Goal: Information Seeking & Learning: Learn about a topic

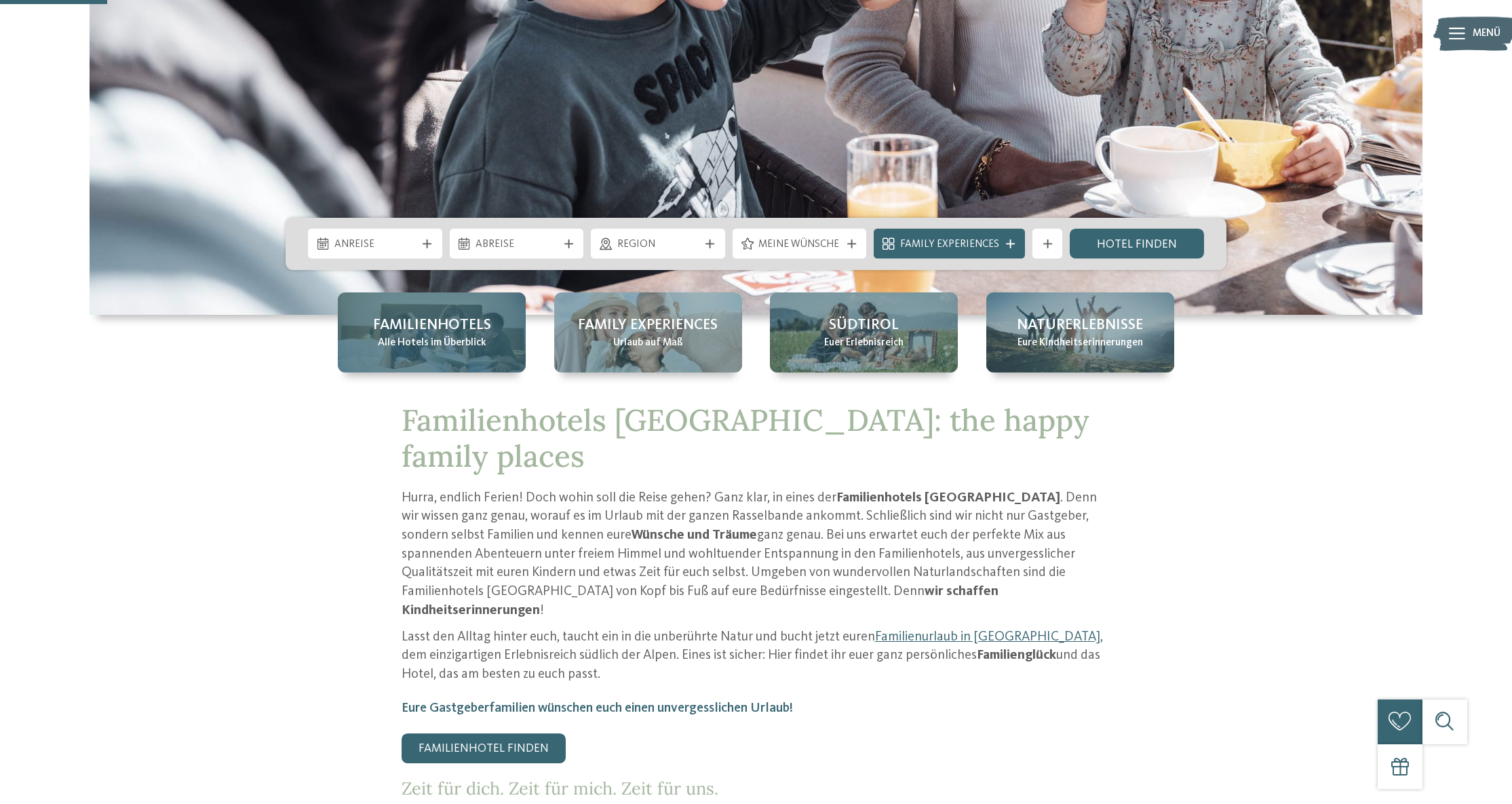
click at [432, 341] on span "Alle Hotels im Überblick" at bounding box center [431, 343] width 108 height 15
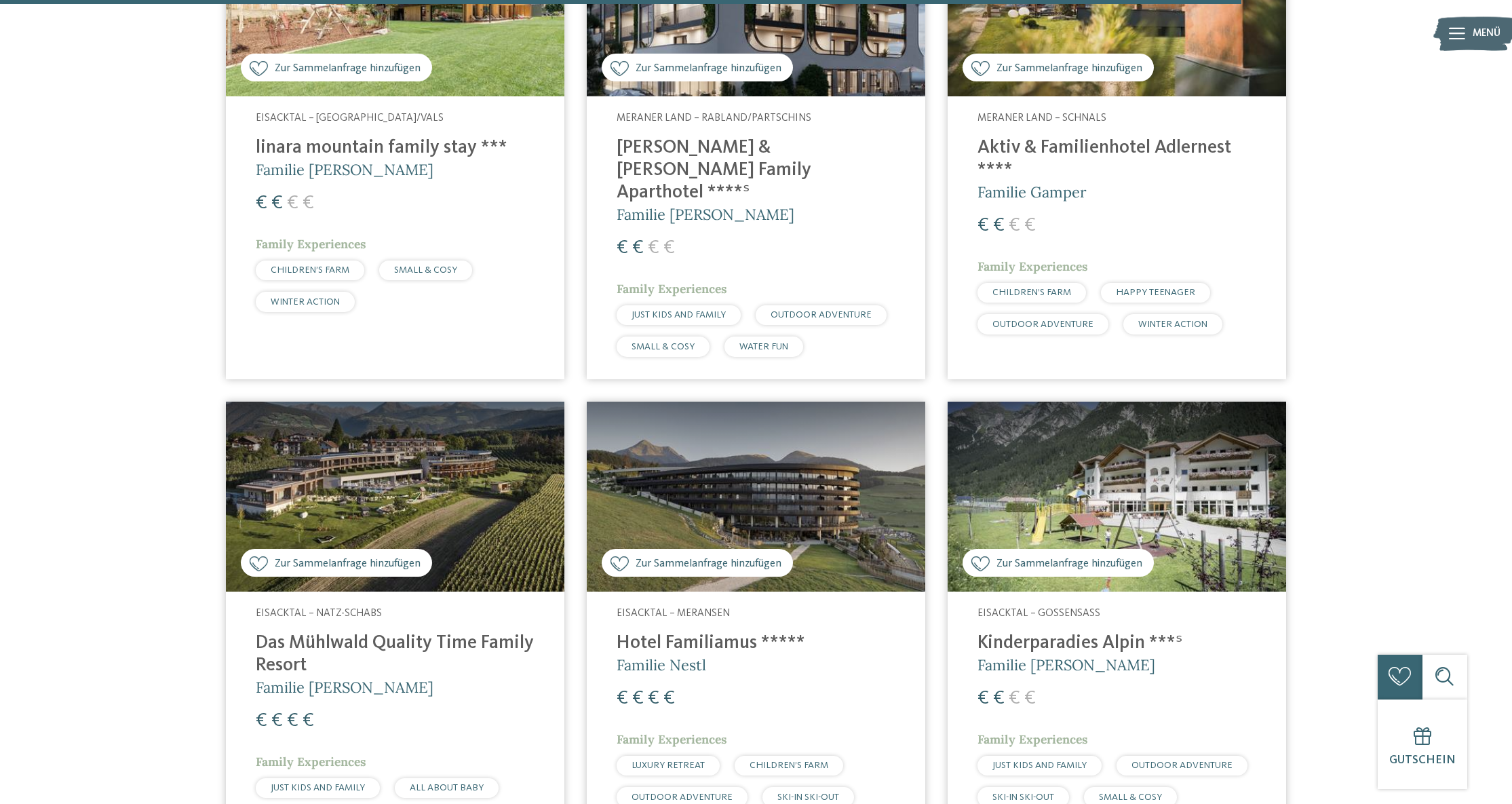
scroll to position [4019, 0]
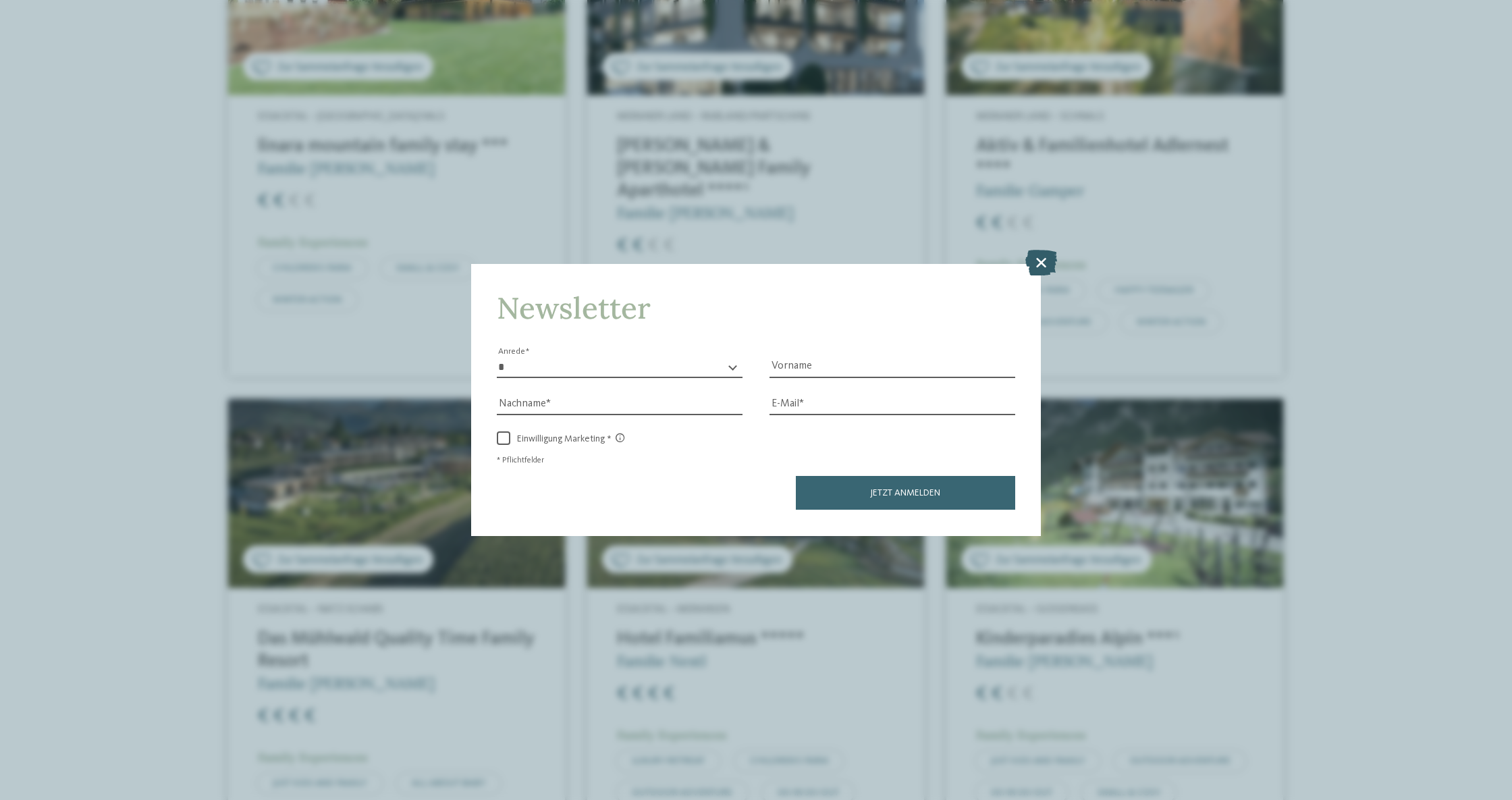
click at [1041, 250] on icon at bounding box center [1040, 263] width 32 height 26
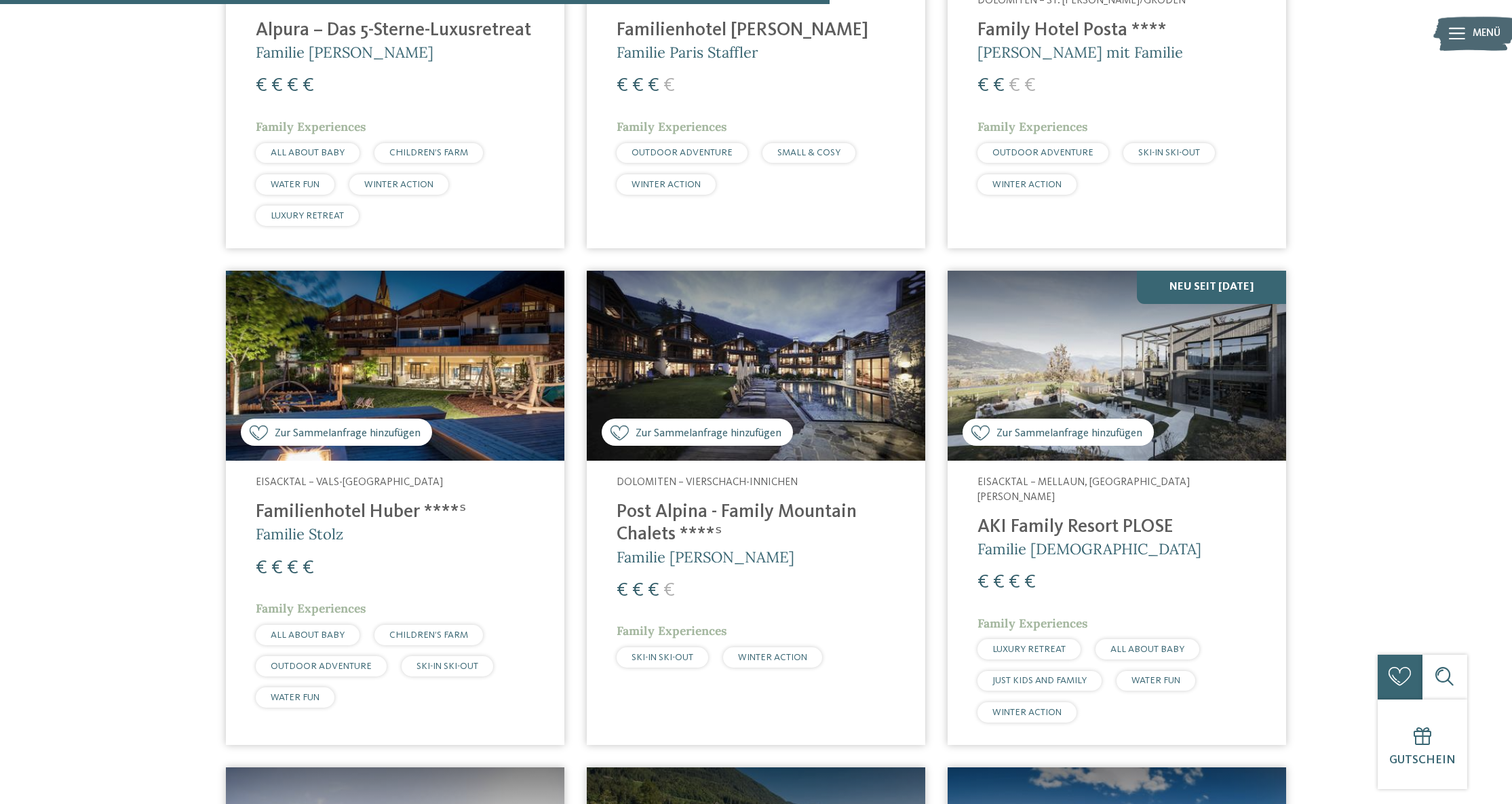
scroll to position [2684, 0]
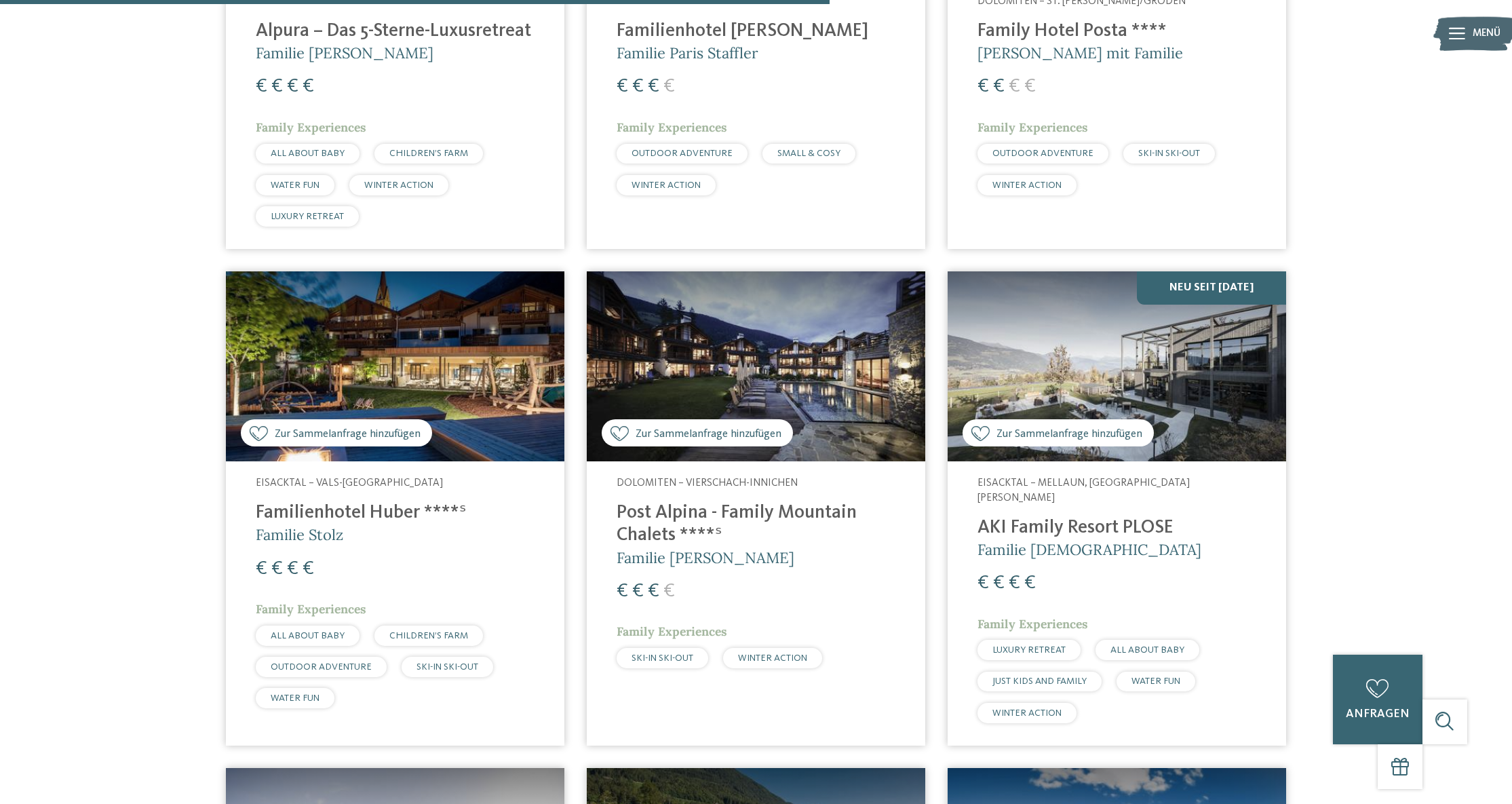
click at [1080, 517] on h4 "AKI Family Resort PLOSE" at bounding box center [1117, 528] width 279 height 22
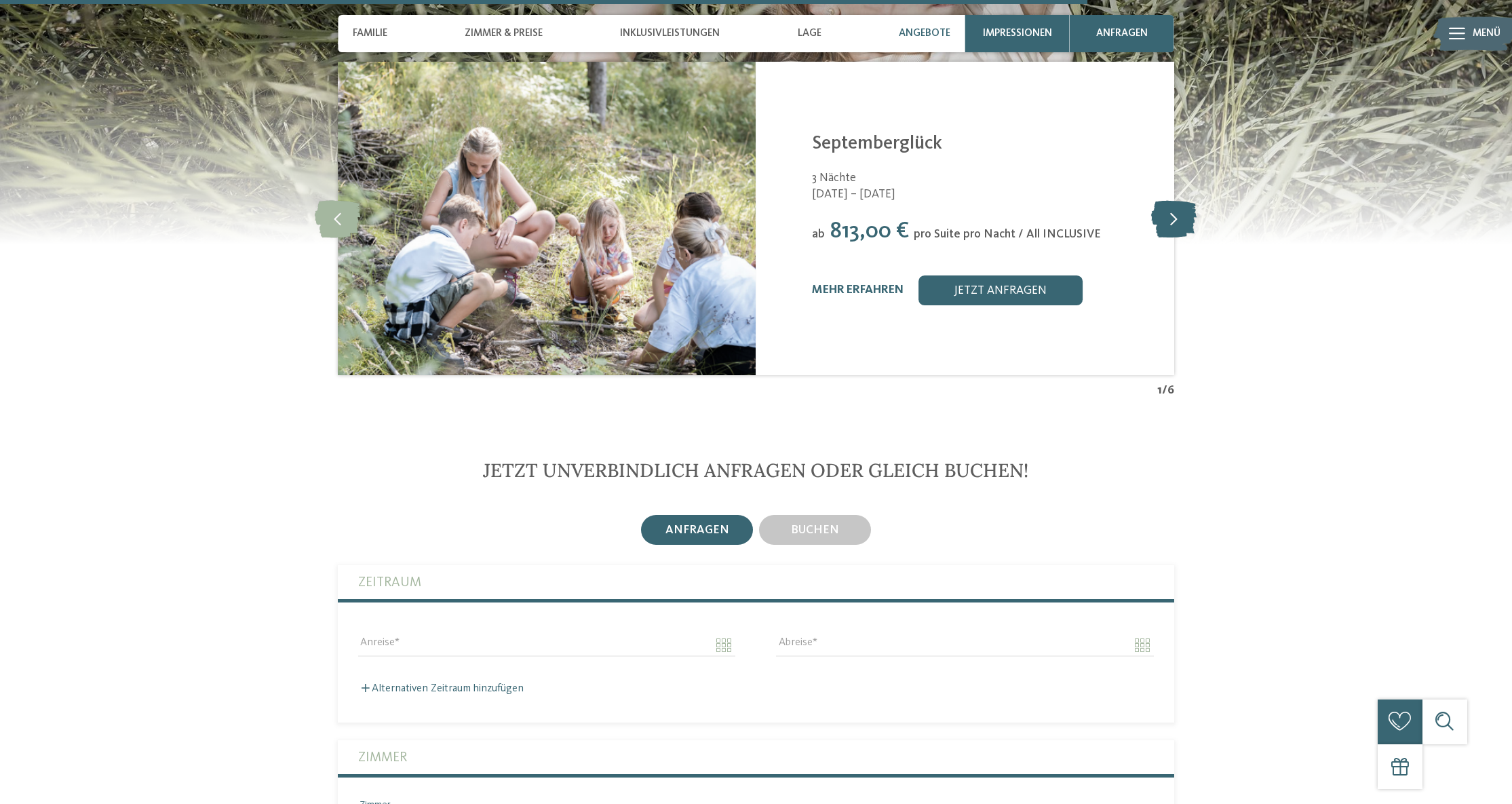
scroll to position [3570, 0]
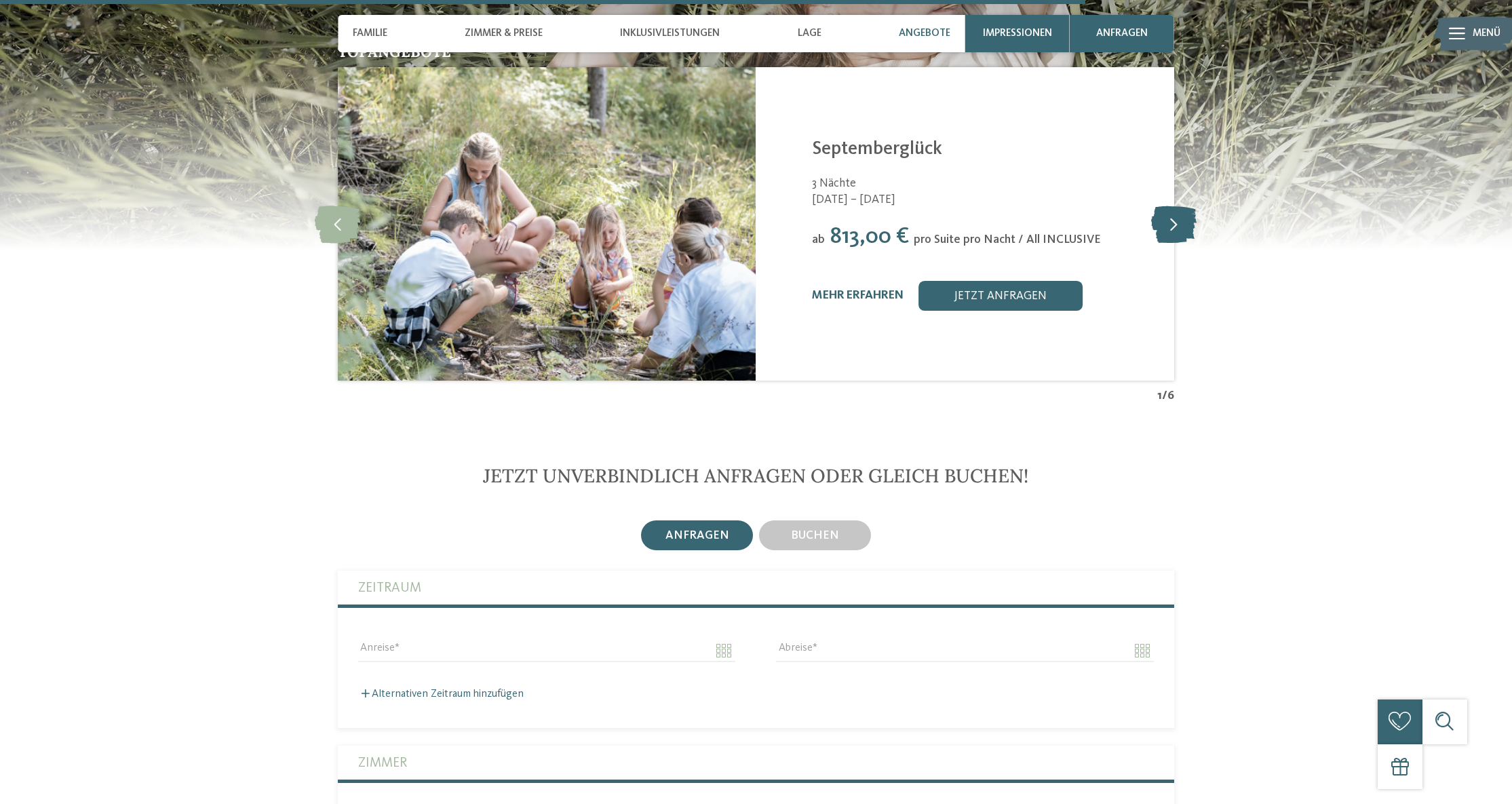
click at [1180, 205] on icon at bounding box center [1174, 224] width 46 height 38
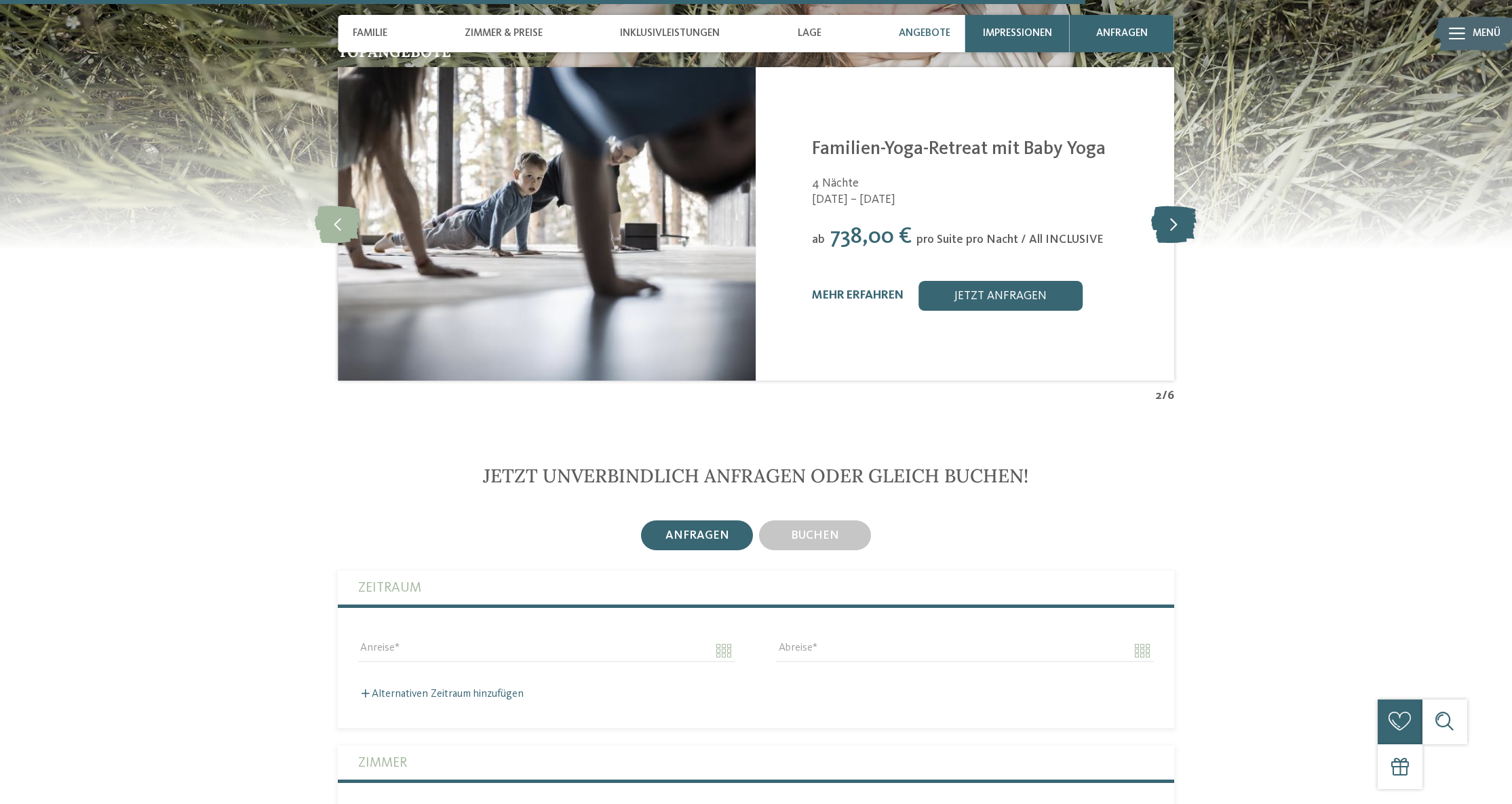
click at [1180, 205] on icon at bounding box center [1174, 224] width 46 height 38
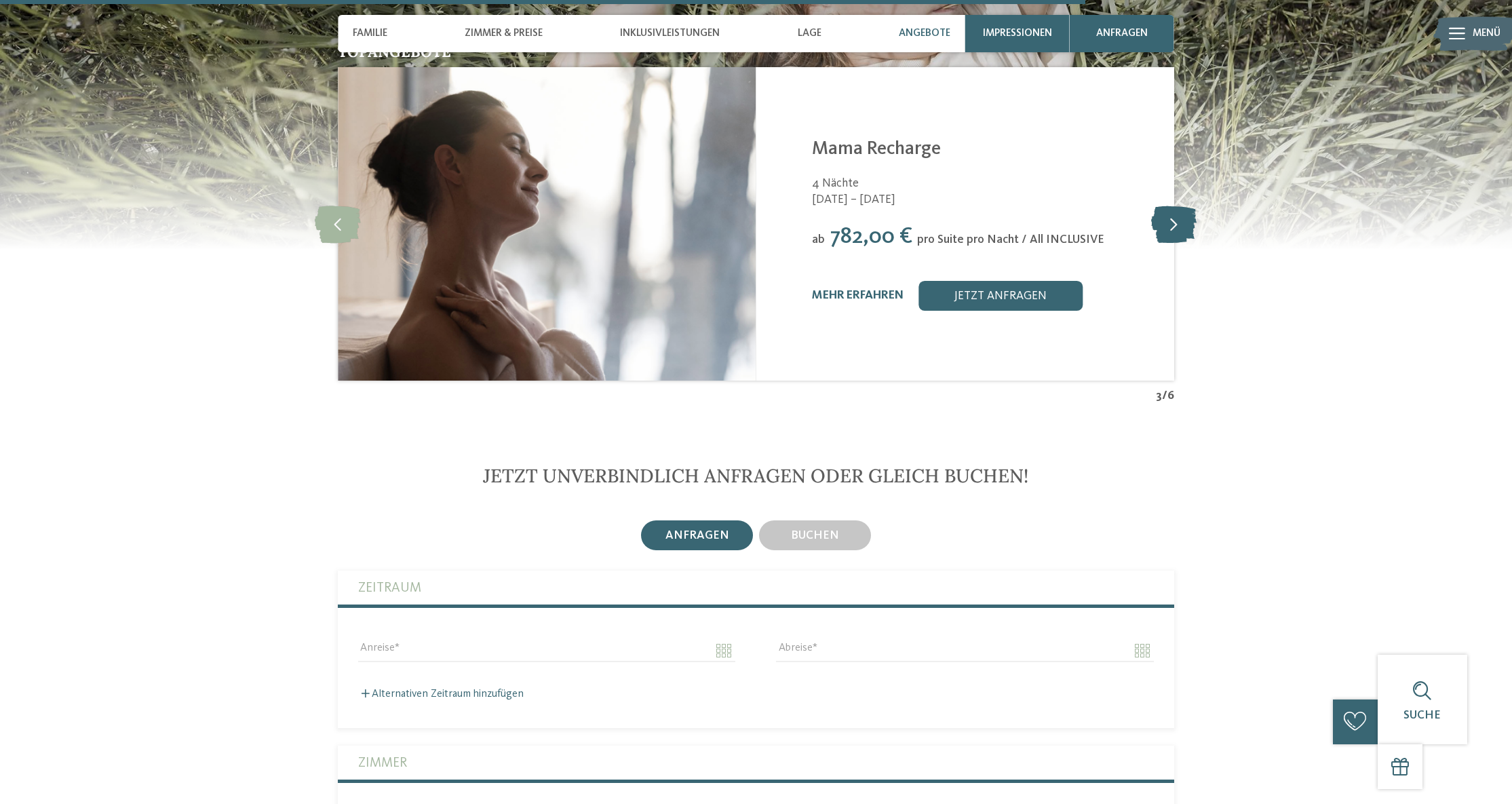
click at [1180, 205] on icon at bounding box center [1174, 224] width 46 height 38
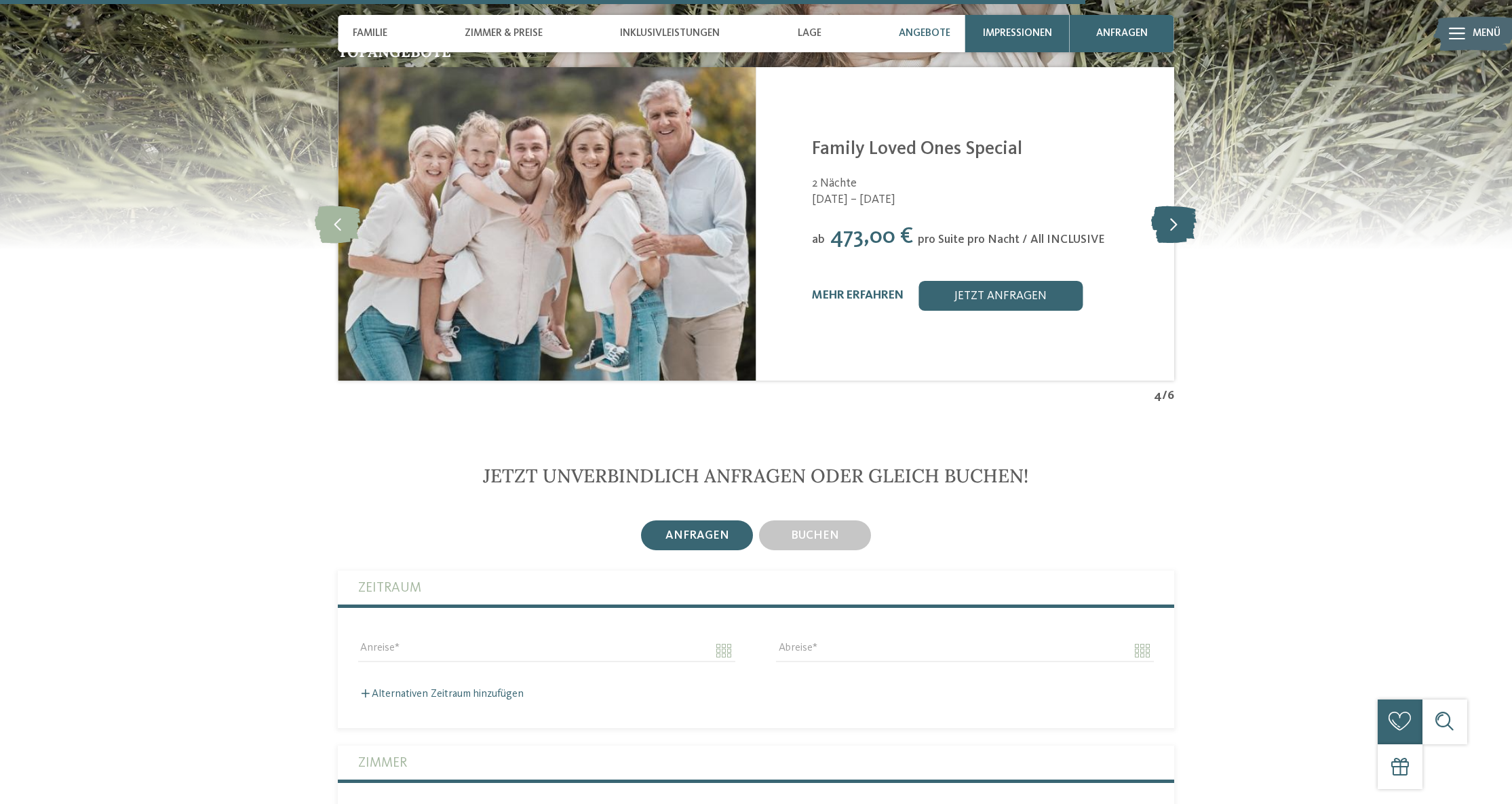
click at [1180, 205] on icon at bounding box center [1174, 224] width 46 height 38
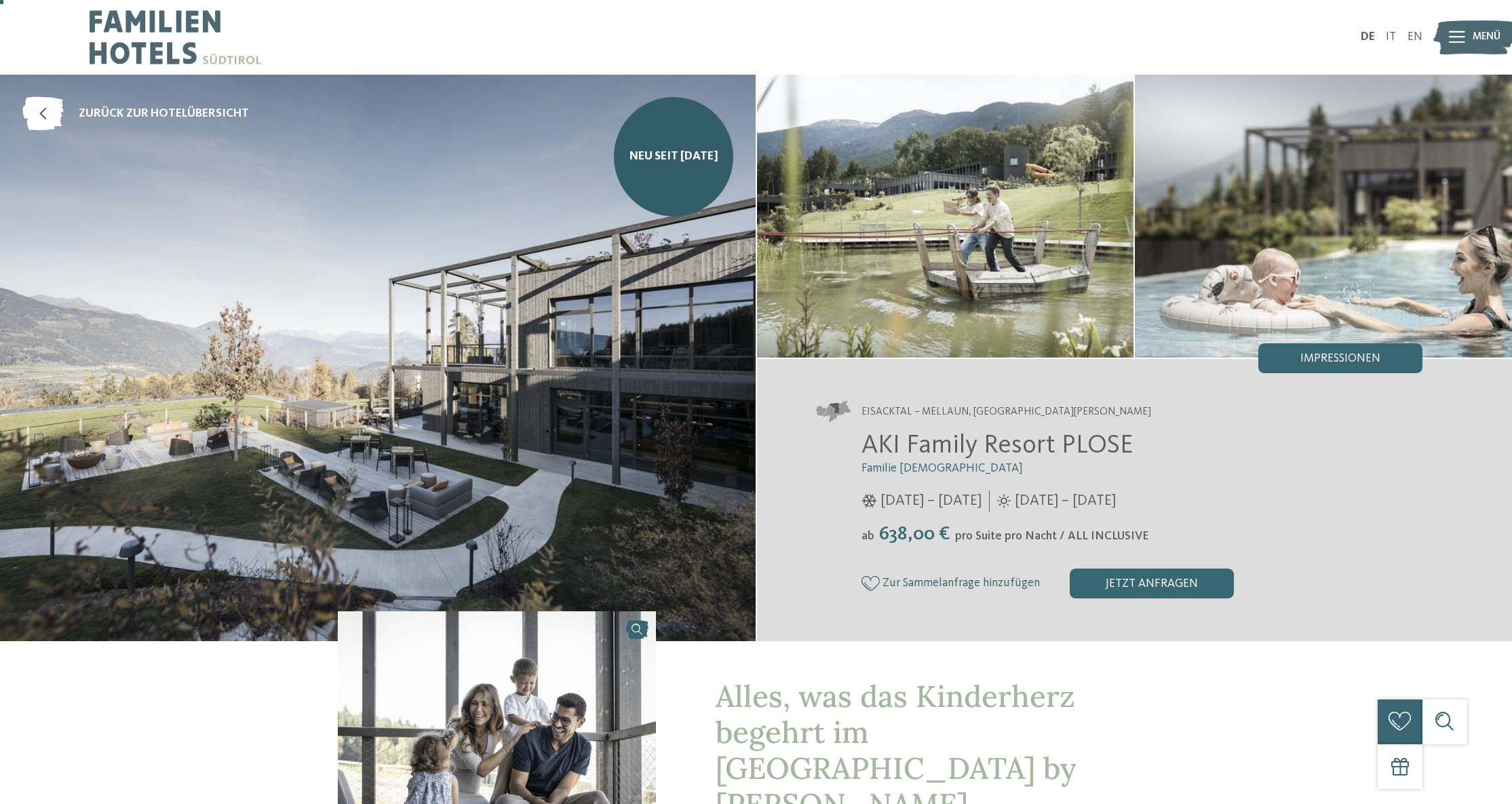
scroll to position [0, 0]
click at [42, 107] on icon at bounding box center [42, 114] width 42 height 34
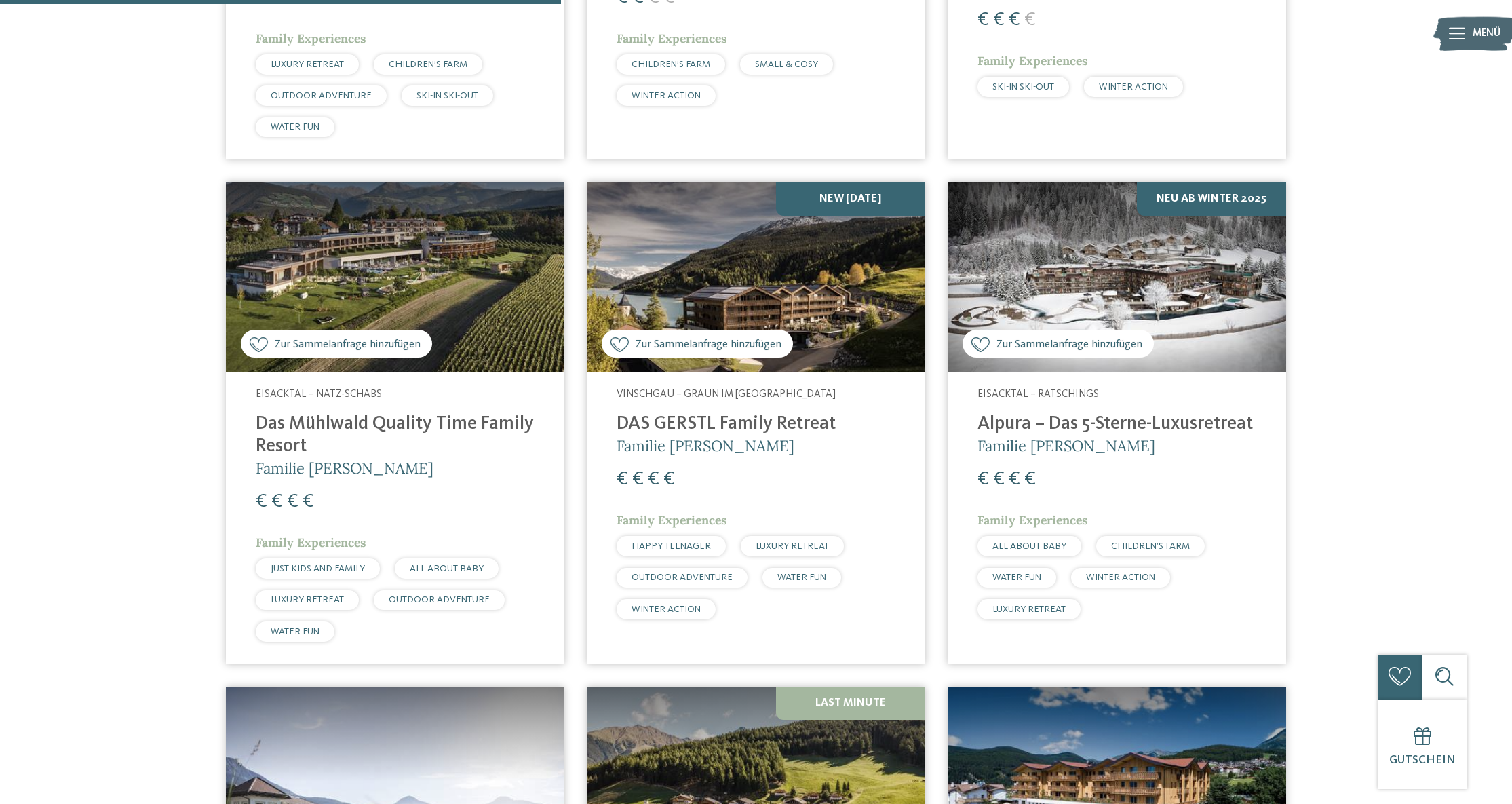
scroll to position [1790, 0]
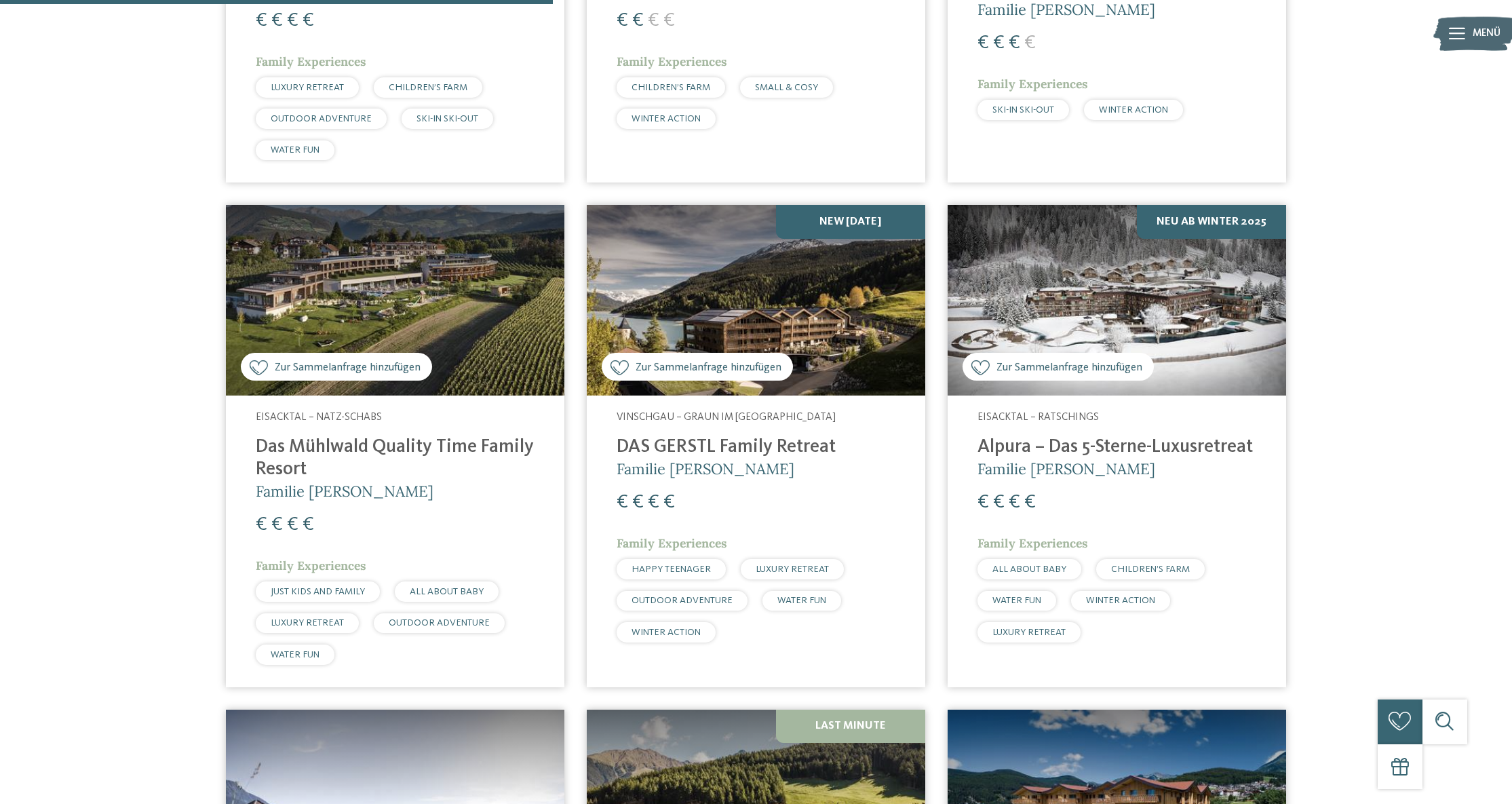
click at [1108, 281] on img at bounding box center [1116, 300] width 338 height 191
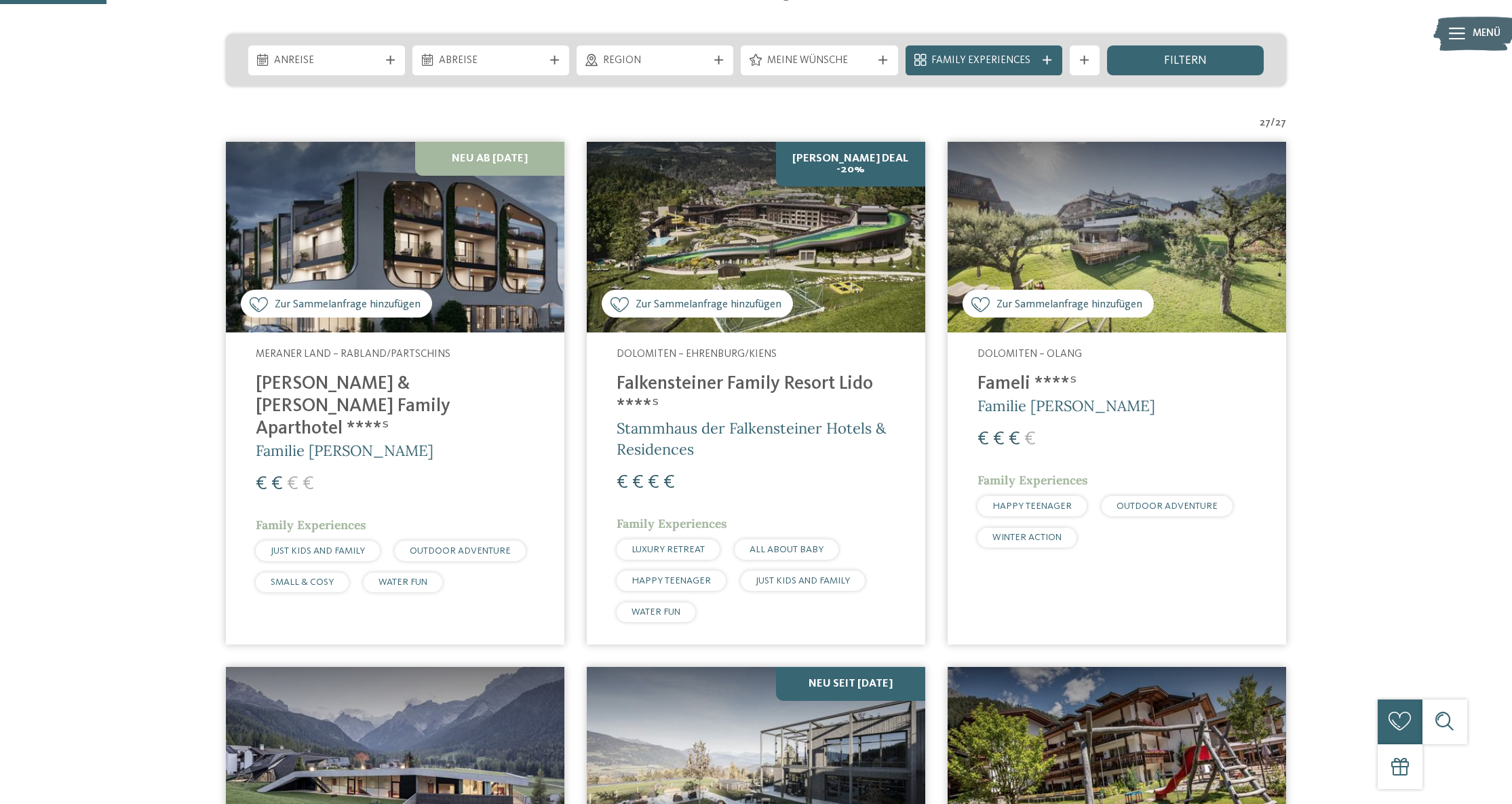
scroll to position [354, 0]
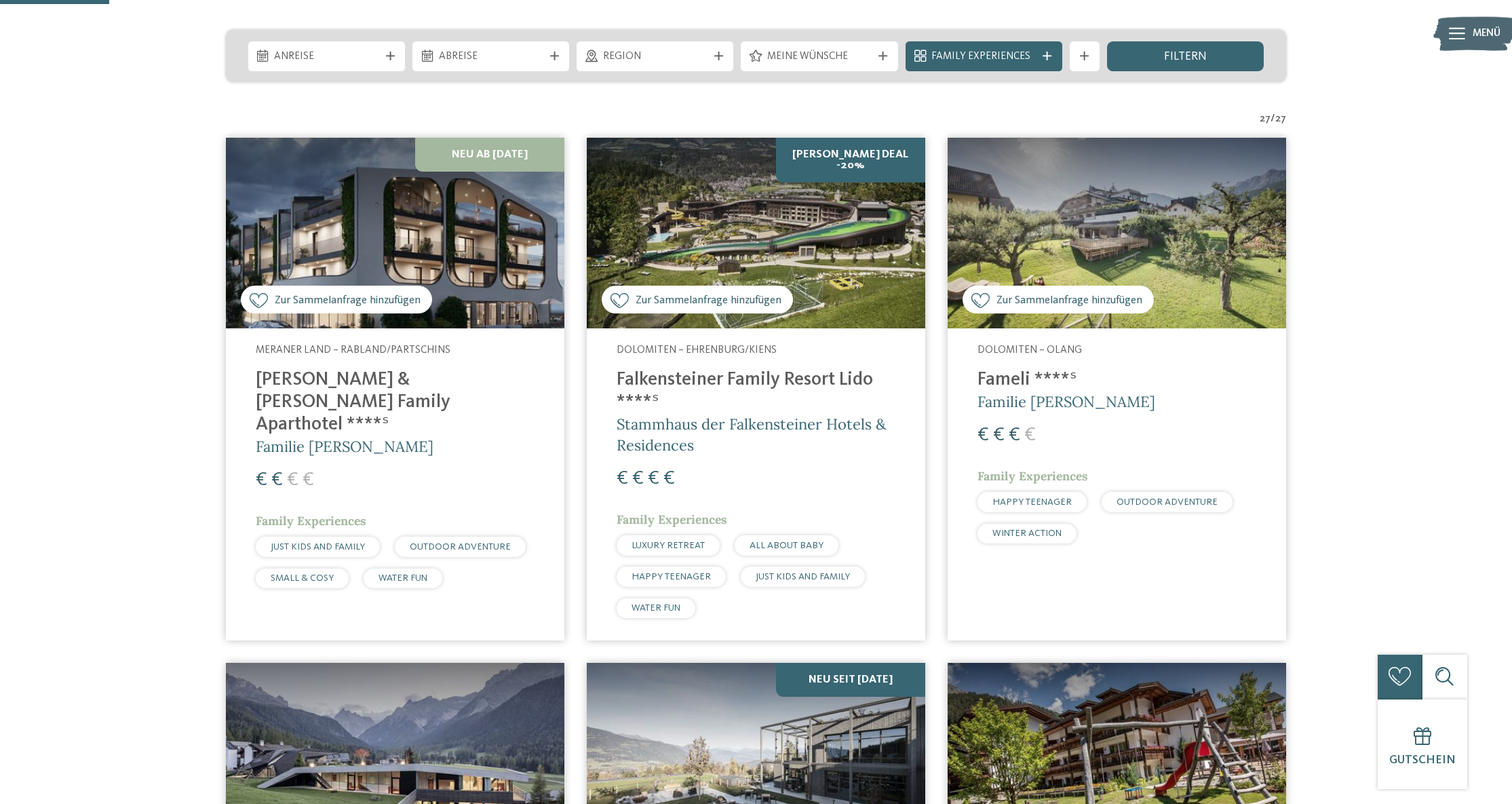
click at [1026, 523] on div "WINTER ACTION" at bounding box center [1027, 533] width 99 height 20
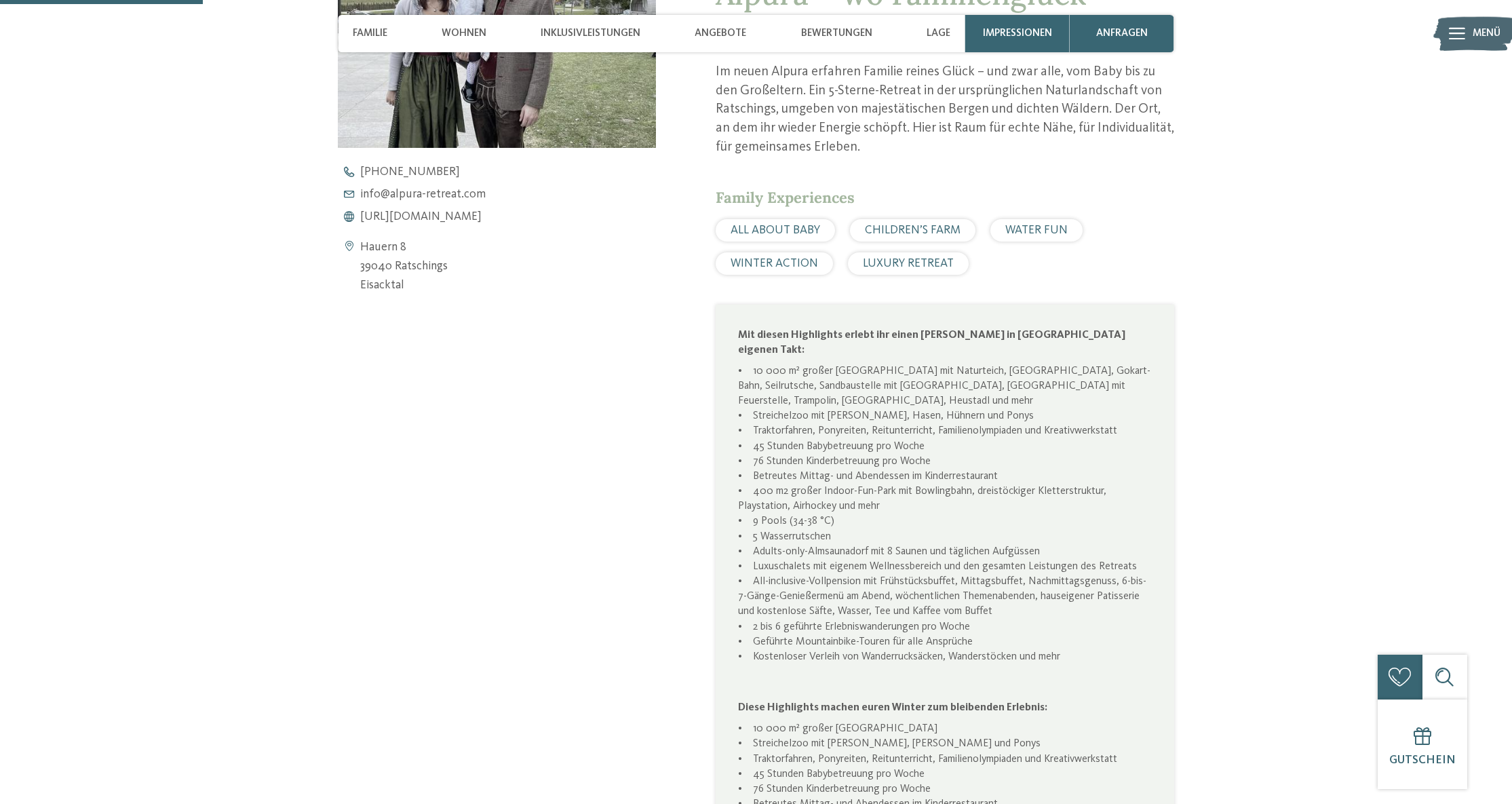
scroll to position [700, 0]
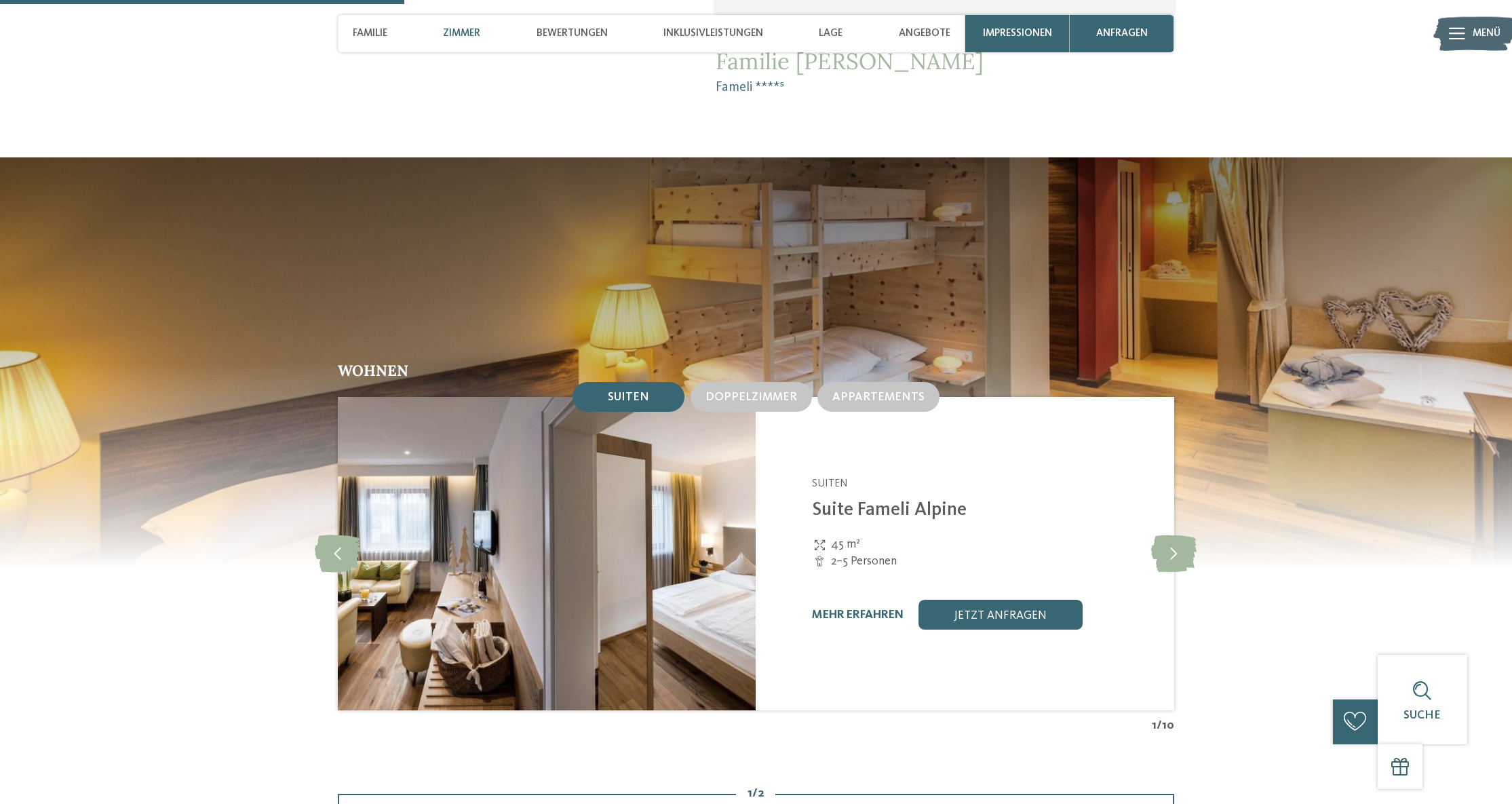
scroll to position [1323, 0]
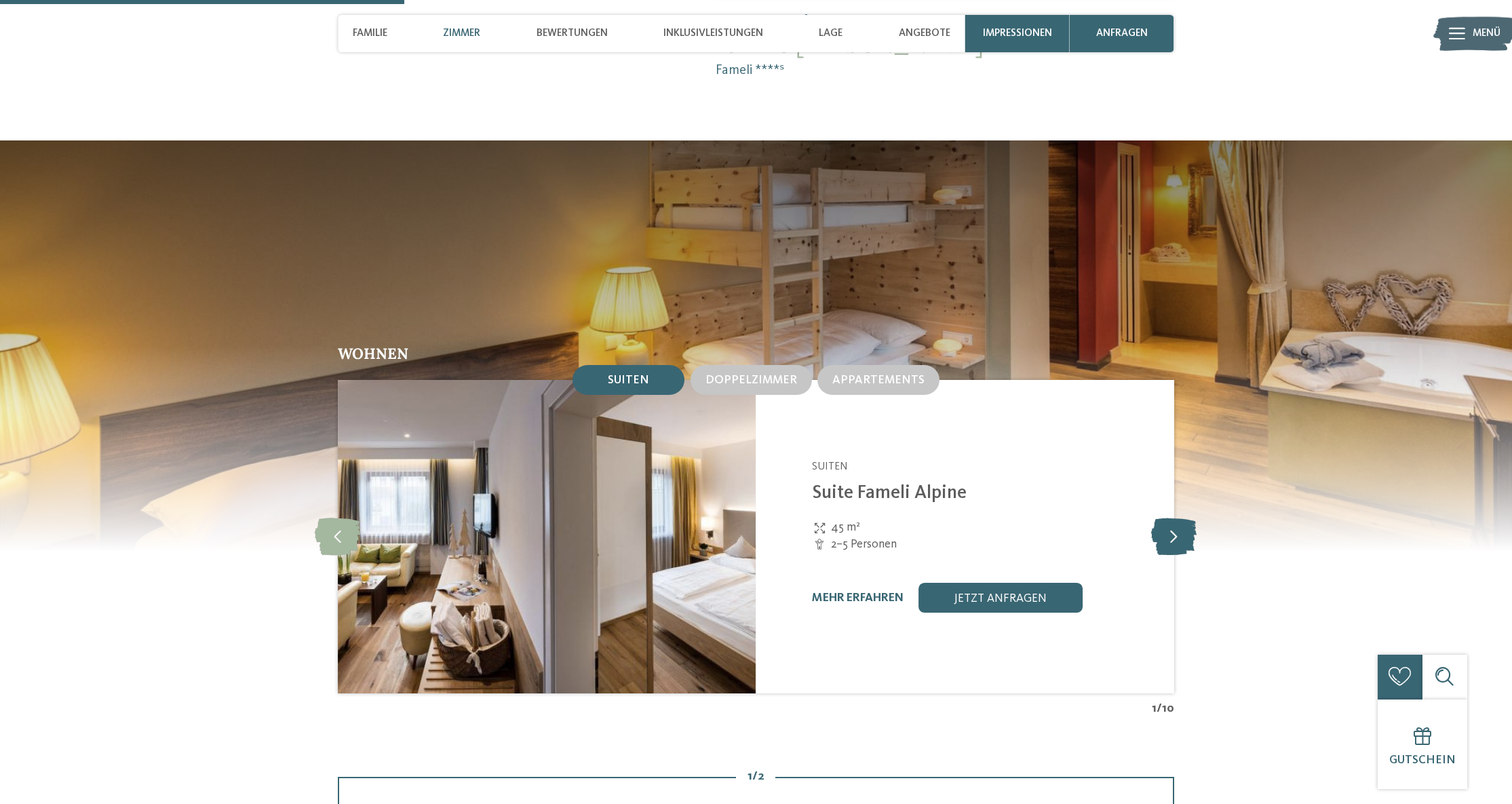
click at [1171, 518] on icon at bounding box center [1174, 537] width 46 height 38
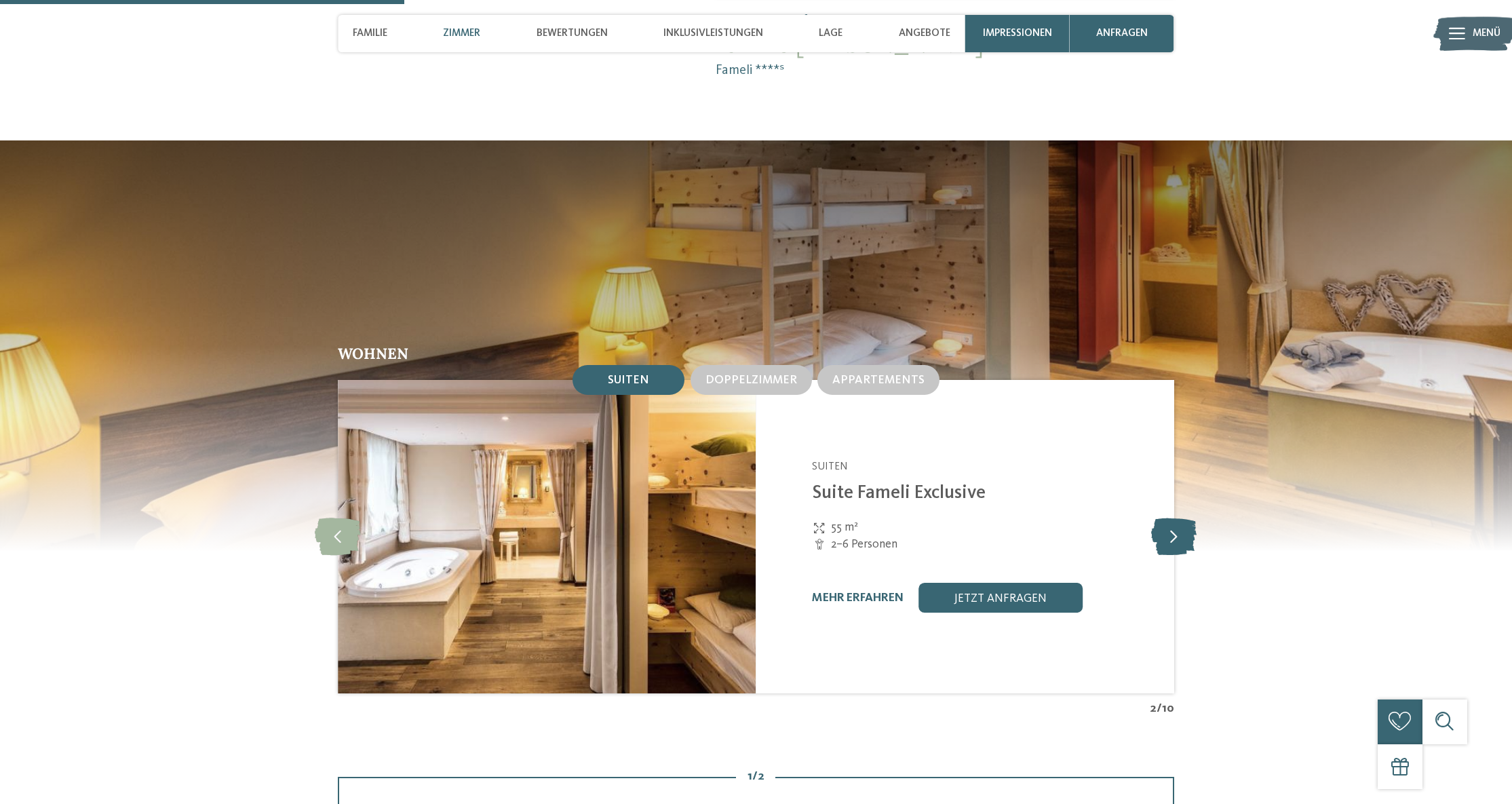
click at [1171, 518] on icon at bounding box center [1174, 537] width 46 height 38
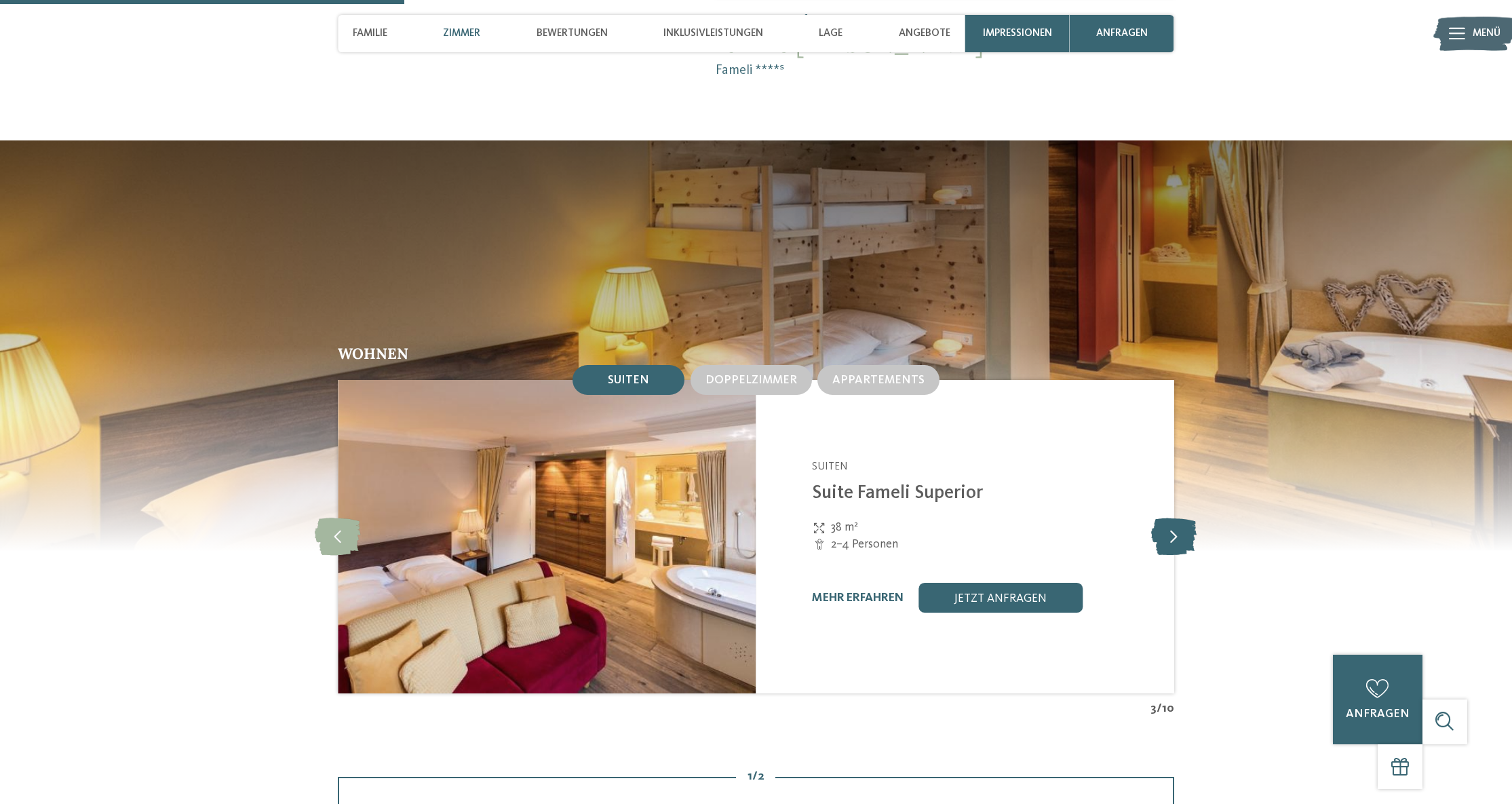
click at [1171, 518] on icon at bounding box center [1174, 537] width 46 height 38
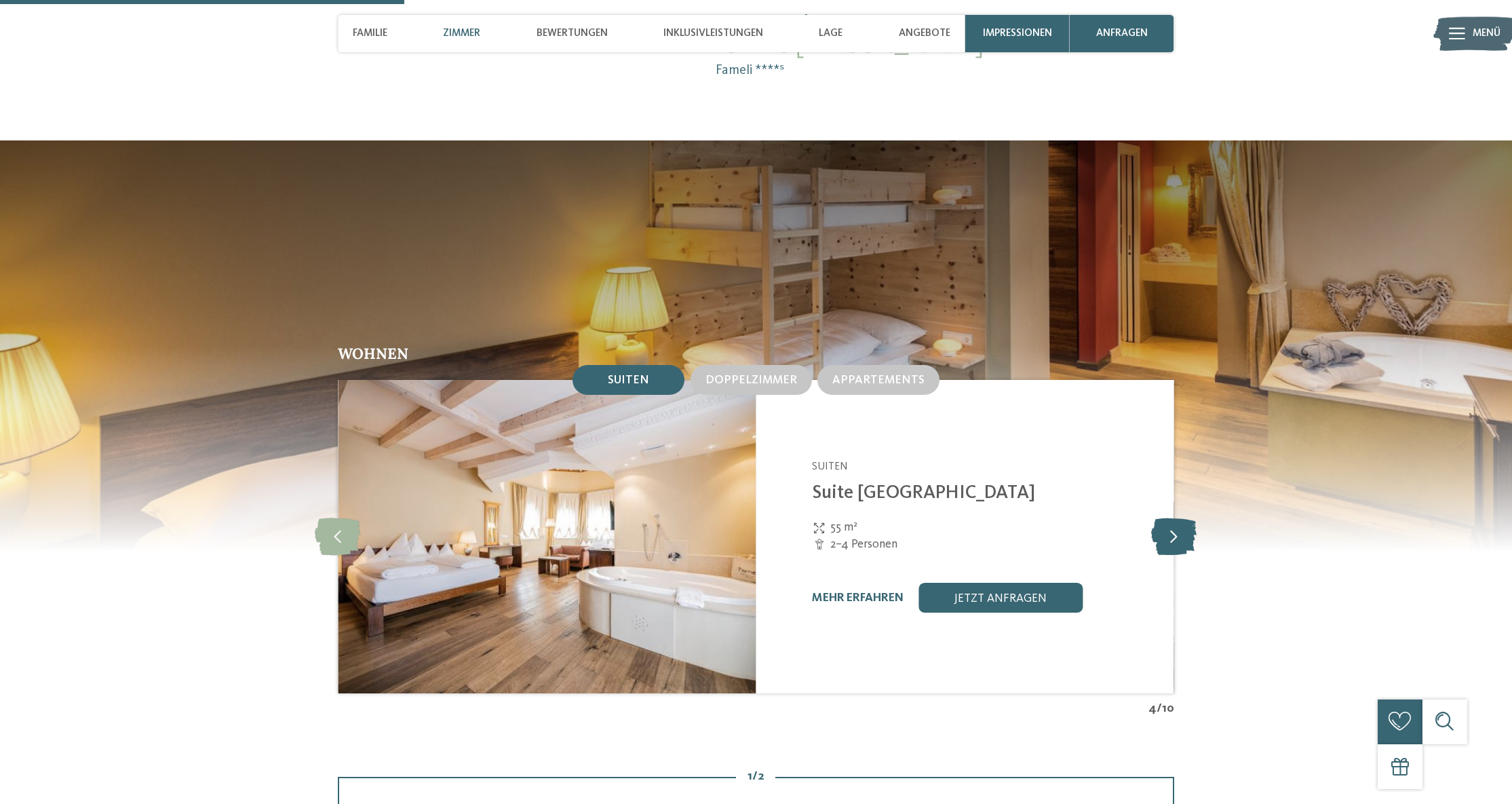
click at [1171, 518] on icon at bounding box center [1174, 537] width 46 height 38
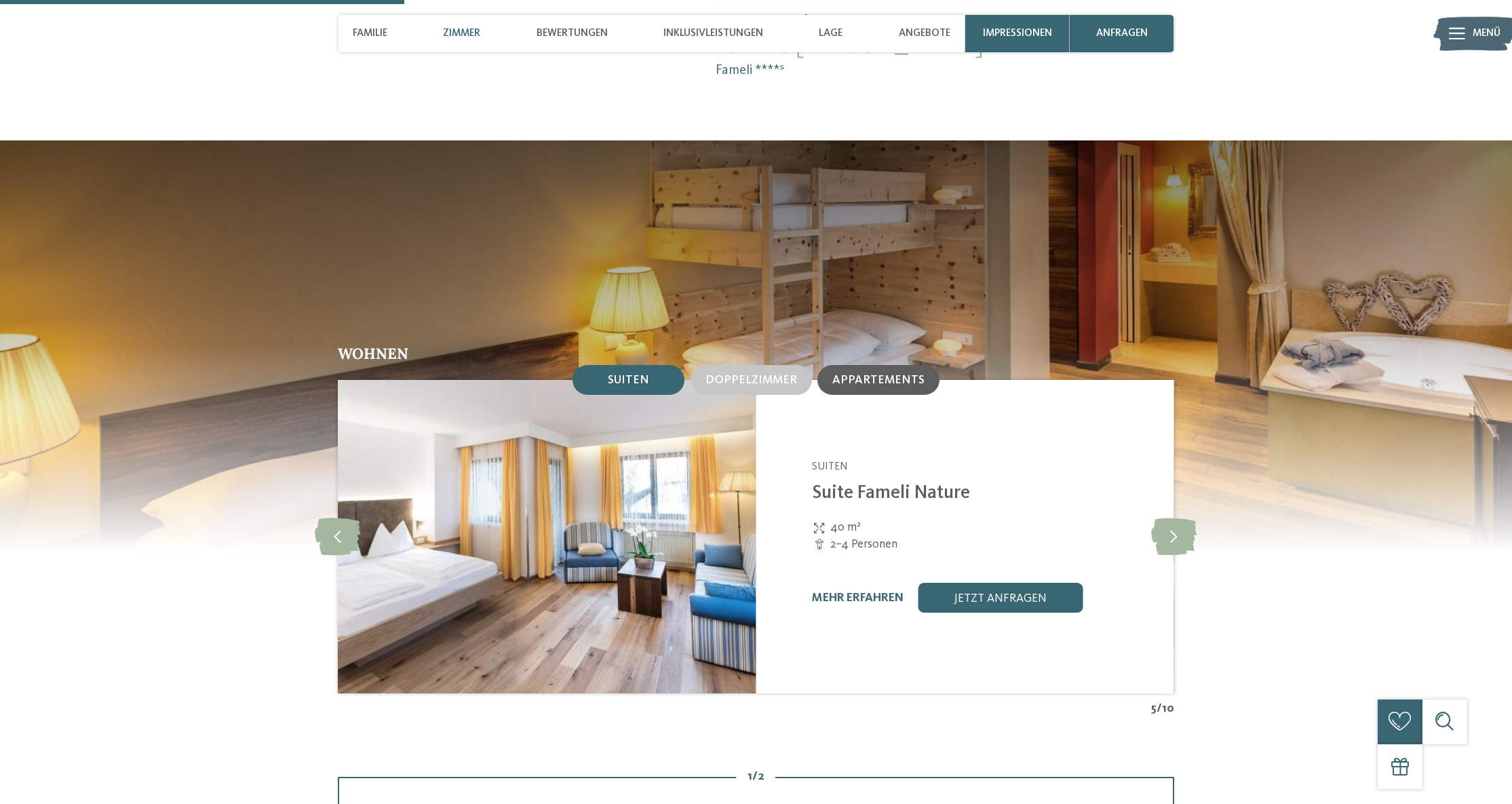
click at [866, 365] on div "Appartements" at bounding box center [878, 379] width 122 height 30
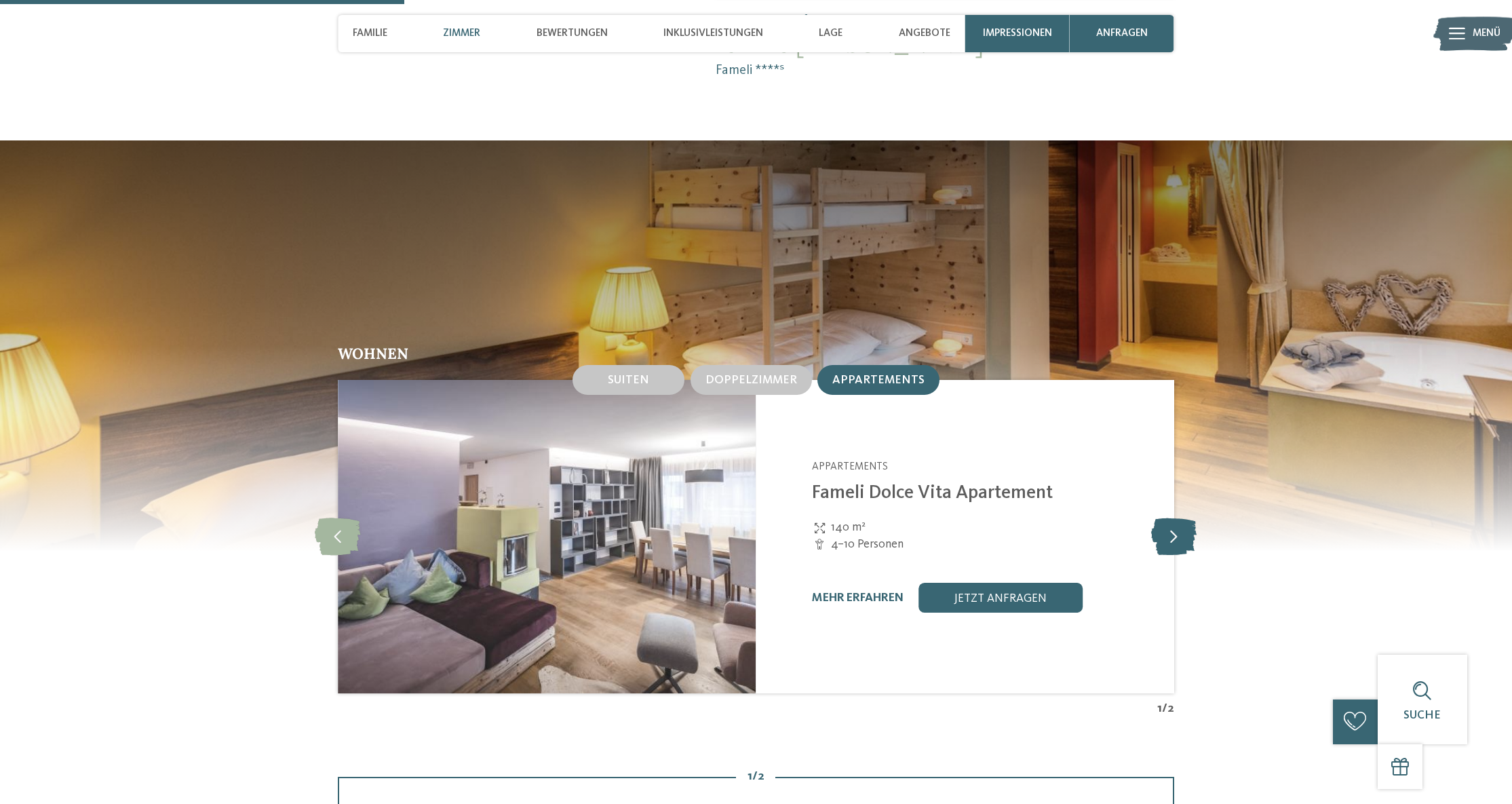
click at [1183, 518] on icon at bounding box center [1174, 537] width 46 height 38
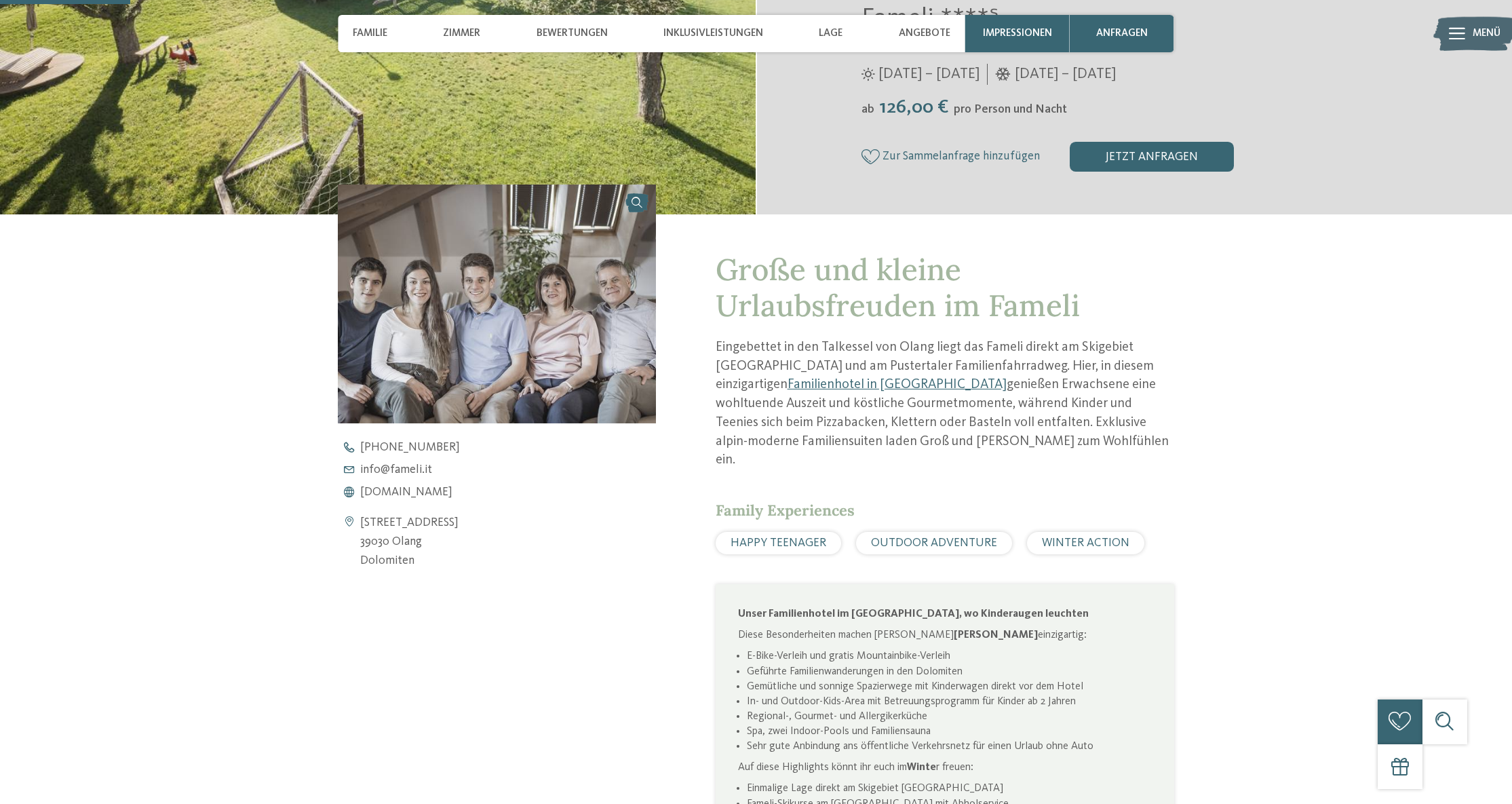
scroll to position [426, 0]
click at [847, 37] on div "Lage" at bounding box center [830, 33] width 38 height 38
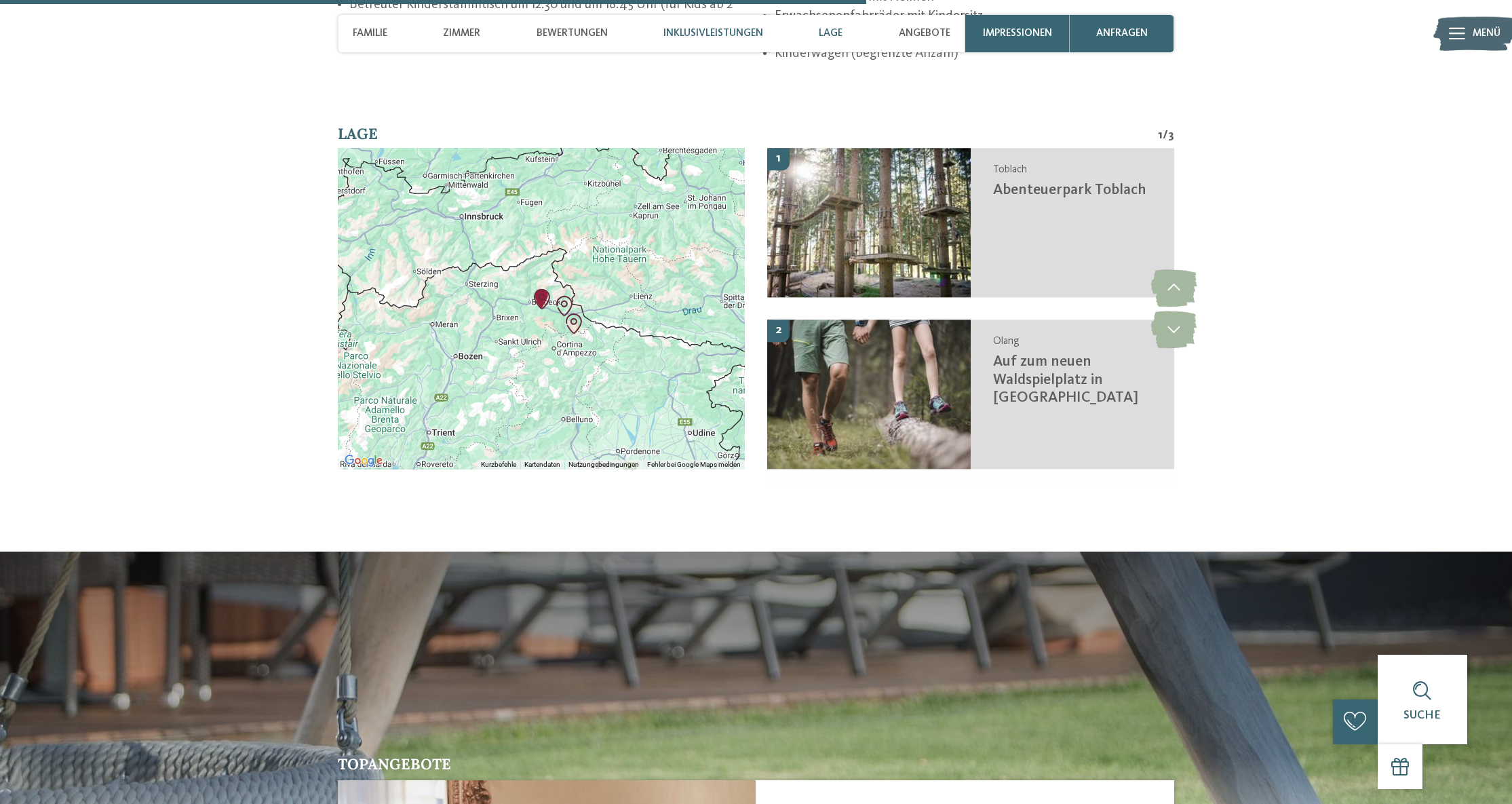
click at [732, 38] on span "Inklusivleistungen" at bounding box center [713, 33] width 99 height 12
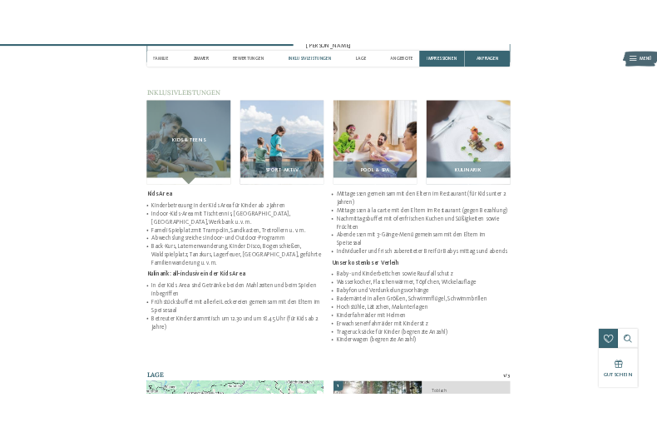
scroll to position [2706, 0]
